Goal: Information Seeking & Learning: Learn about a topic

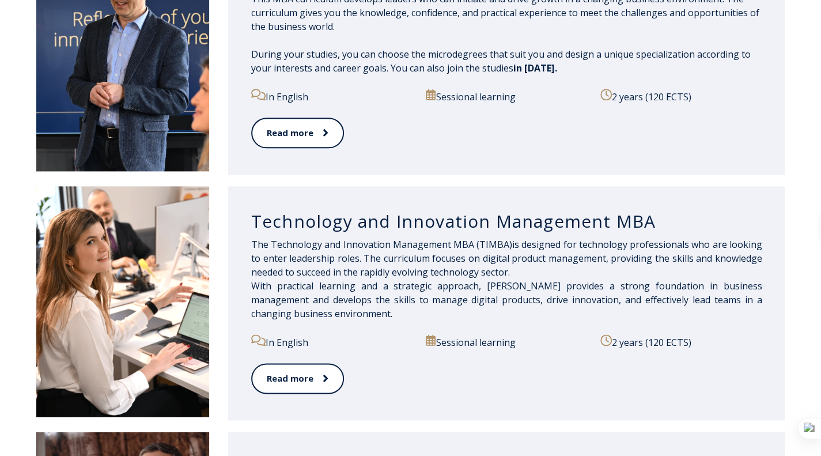
scroll to position [634, 0]
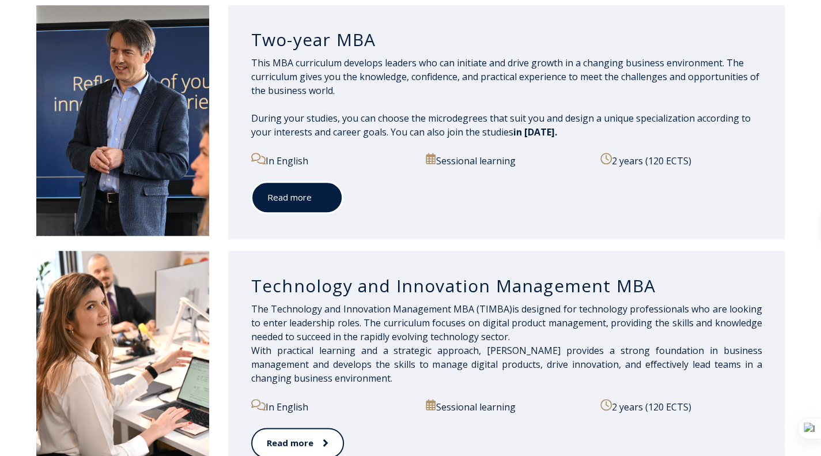
click at [315, 196] on span at bounding box center [319, 197] width 15 height 12
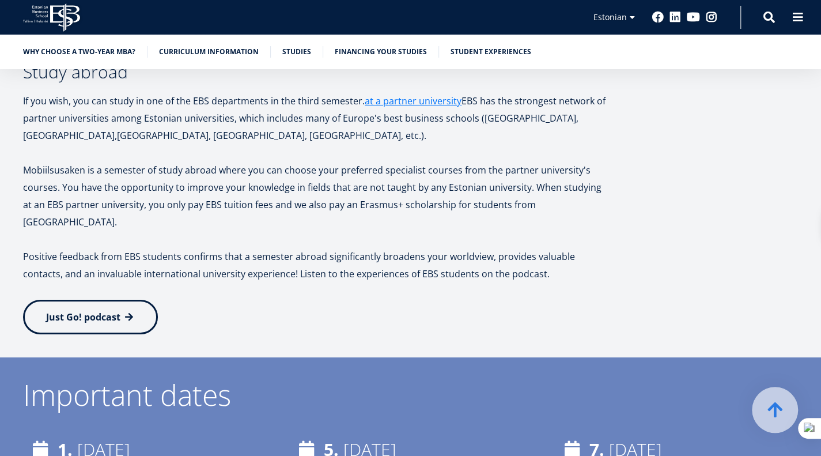
scroll to position [2246, 0]
